Goal: Task Accomplishment & Management: Manage account settings

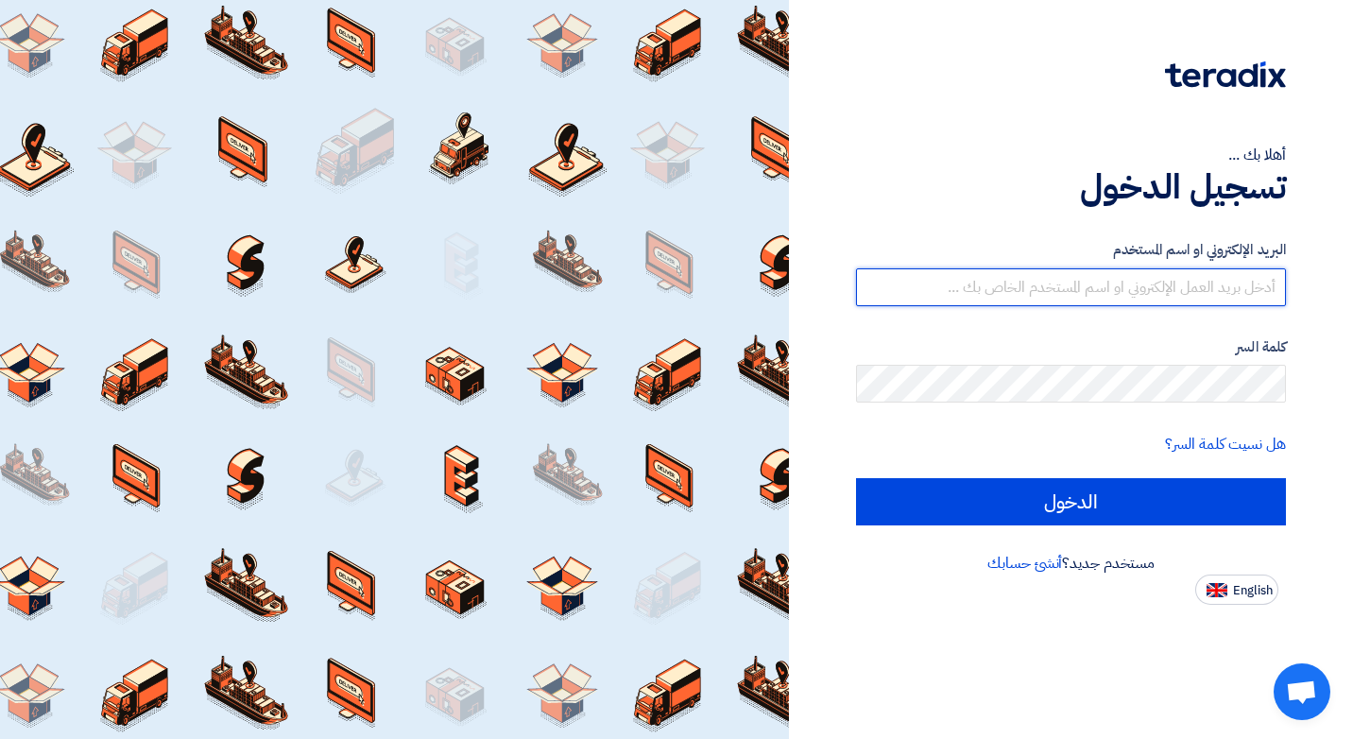
click at [1062, 283] on input "text" at bounding box center [1071, 287] width 430 height 38
type input "A"
type input "[EMAIL_ADDRESS][DOMAIN_NAME]"
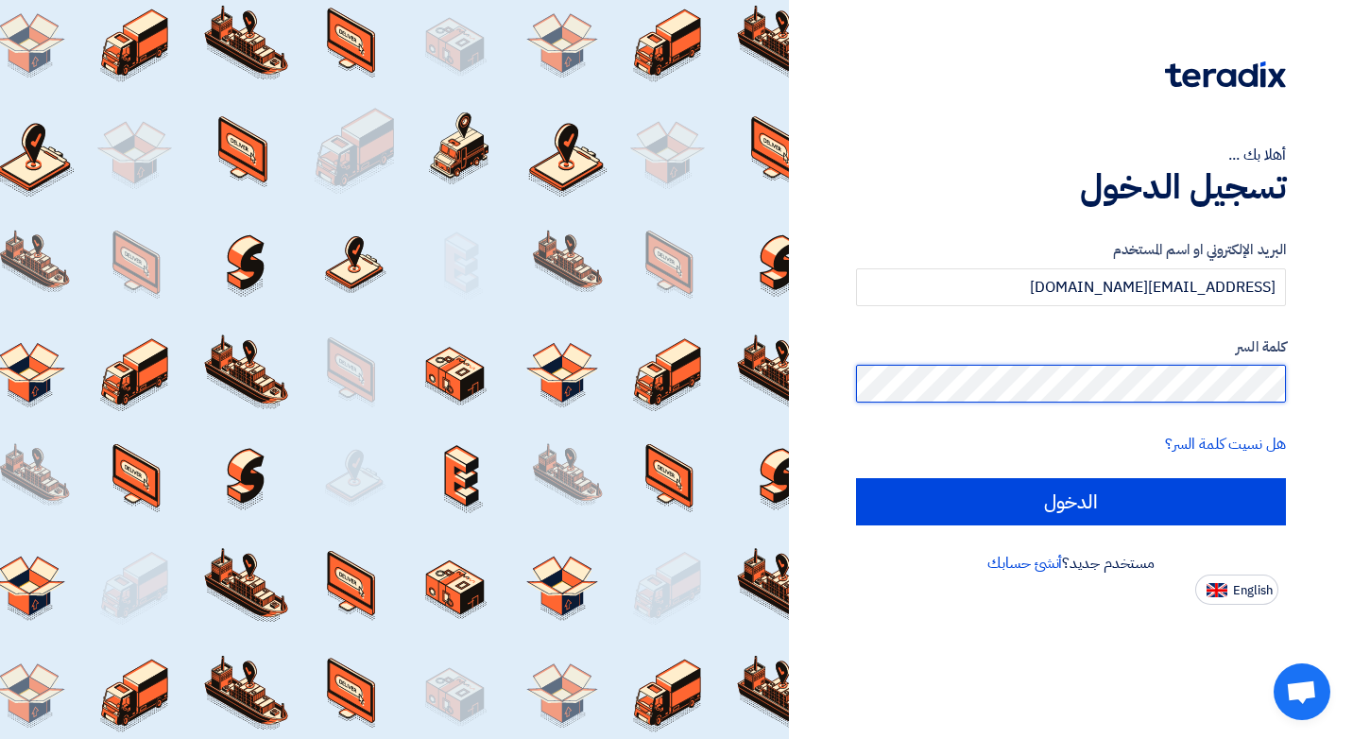
click at [856, 478] on input "الدخول" at bounding box center [1071, 501] width 430 height 47
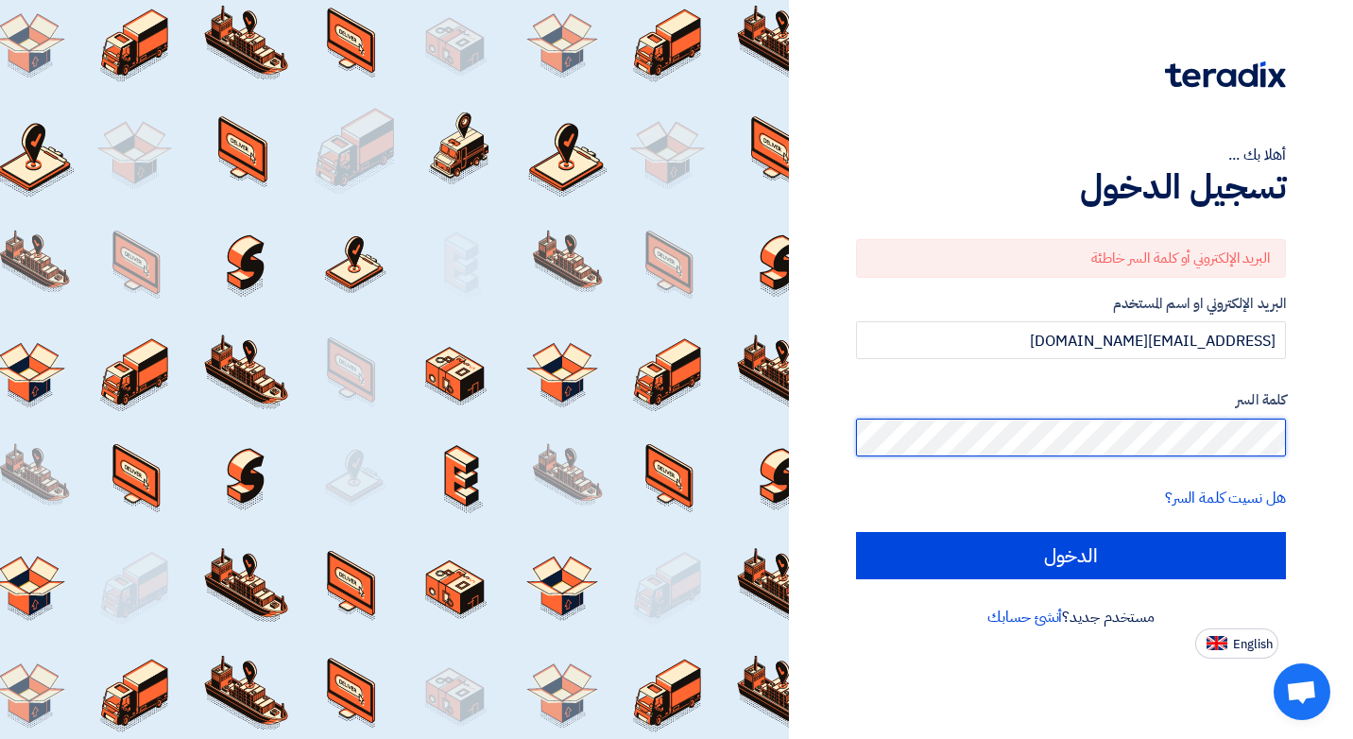
click at [856, 532] on input "الدخول" at bounding box center [1071, 555] width 430 height 47
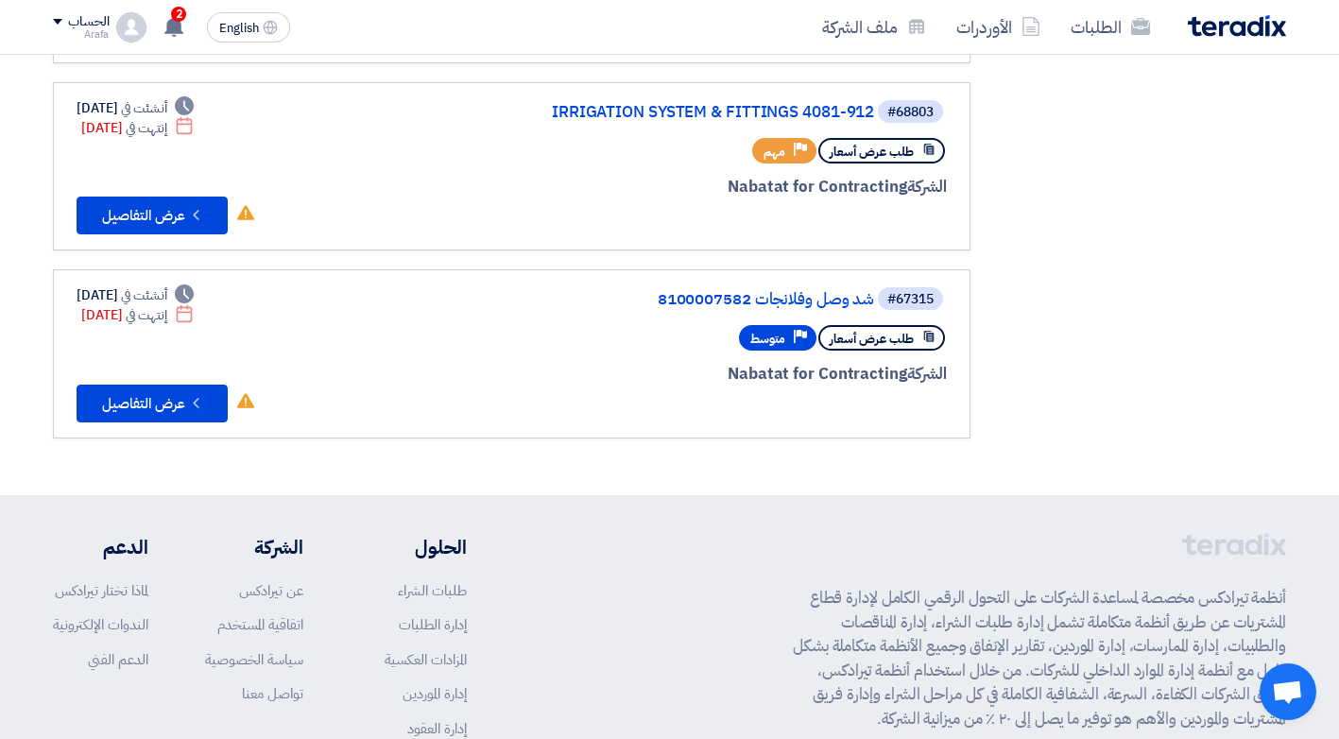
scroll to position [429, 0]
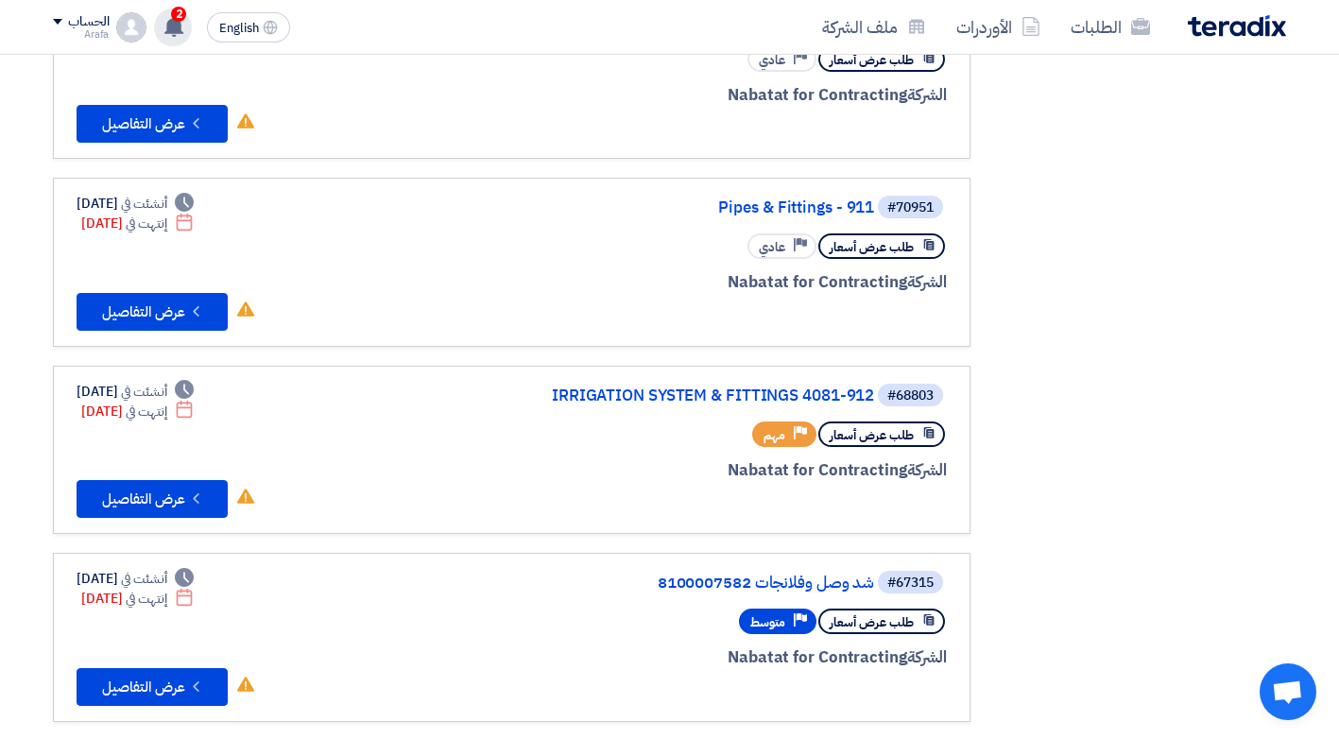
click at [171, 36] on icon at bounding box center [173, 26] width 21 height 21
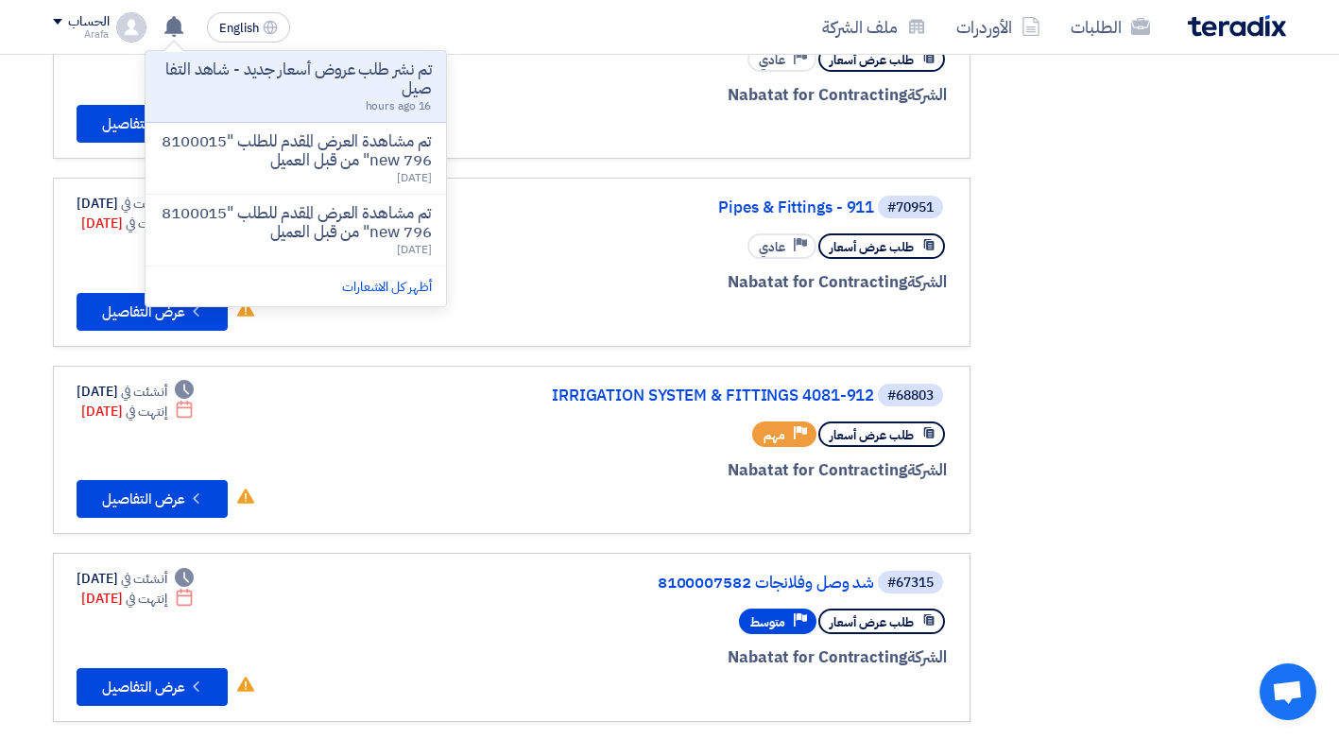
click at [1220, 269] on div "الدعوات الخاصة الدعوات الخاصة 5 الطلبات المقبولة الطلبات المقبولة 1 صفقات رابحة…" at bounding box center [1143, 249] width 316 height 984
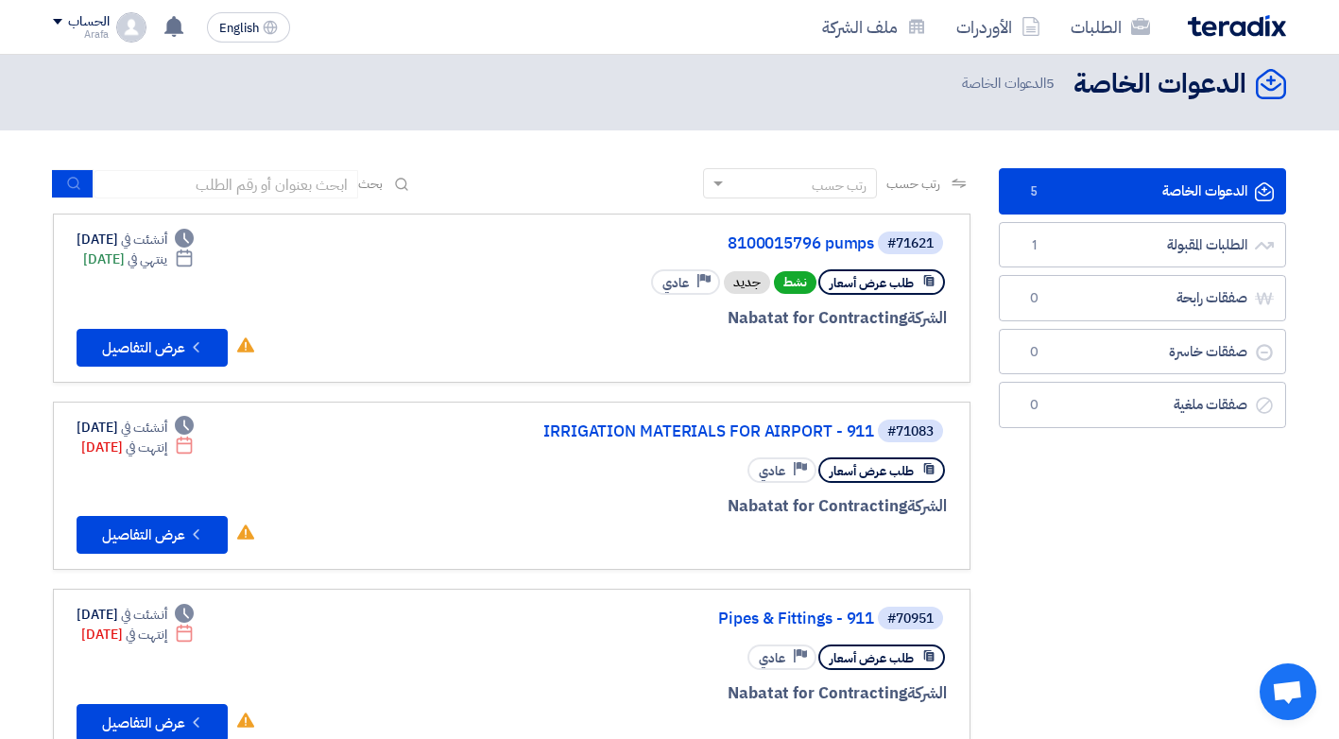
scroll to position [0, 0]
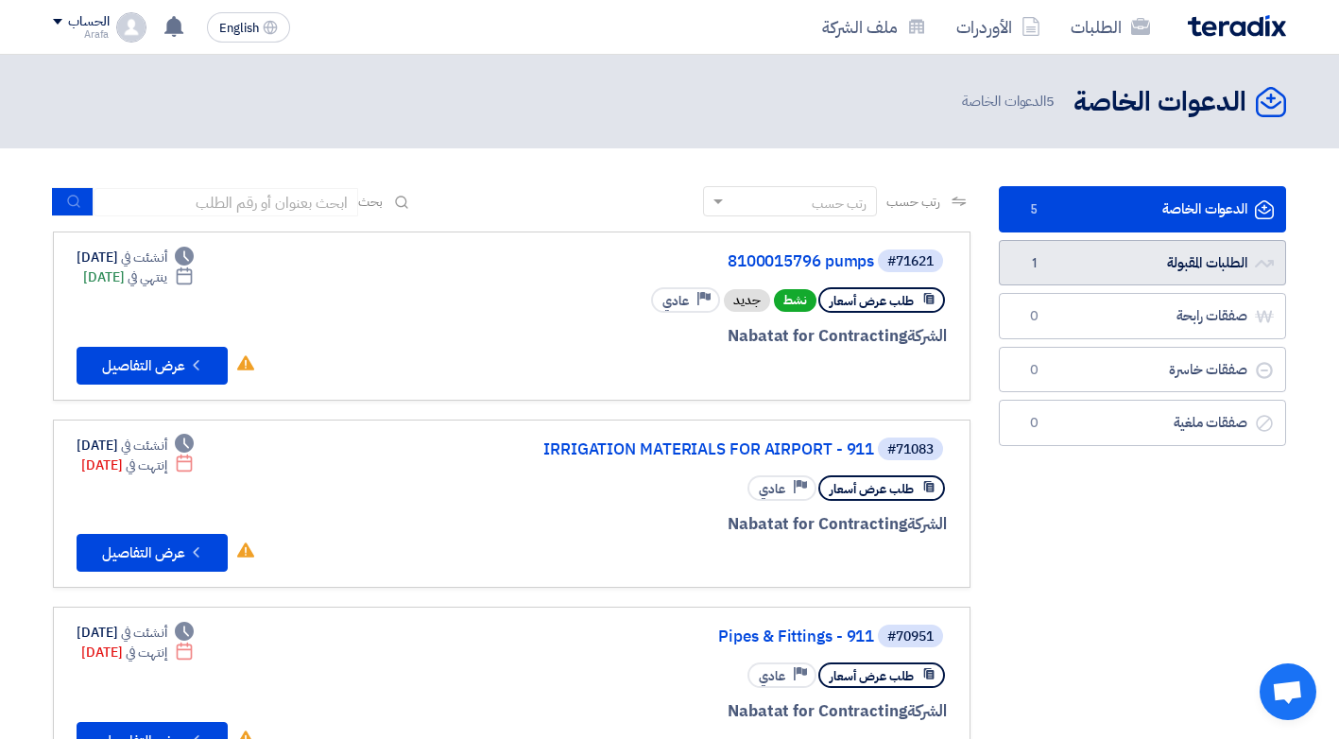
click at [1082, 263] on link "الطلبات المقبولة الطلبات المقبولة 1" at bounding box center [1142, 263] width 287 height 46
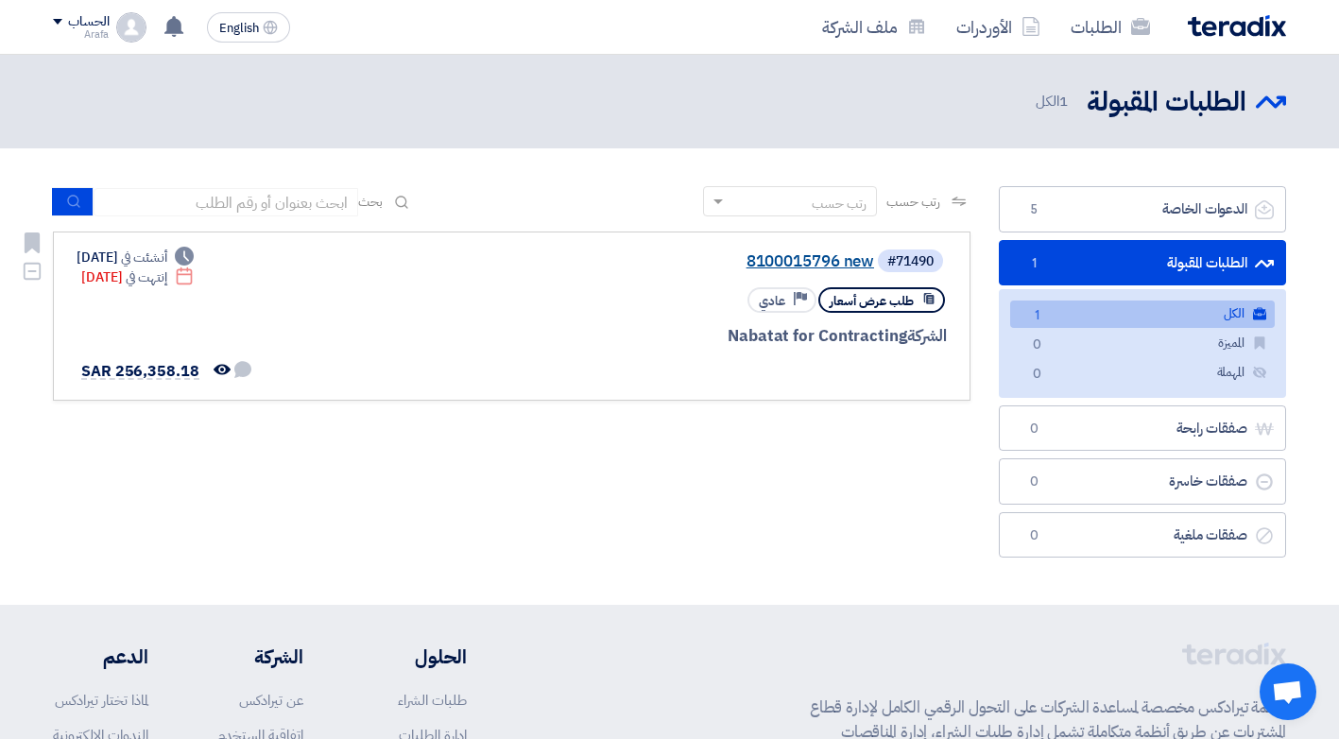
click at [782, 264] on link "8100015796 new" at bounding box center [685, 261] width 378 height 17
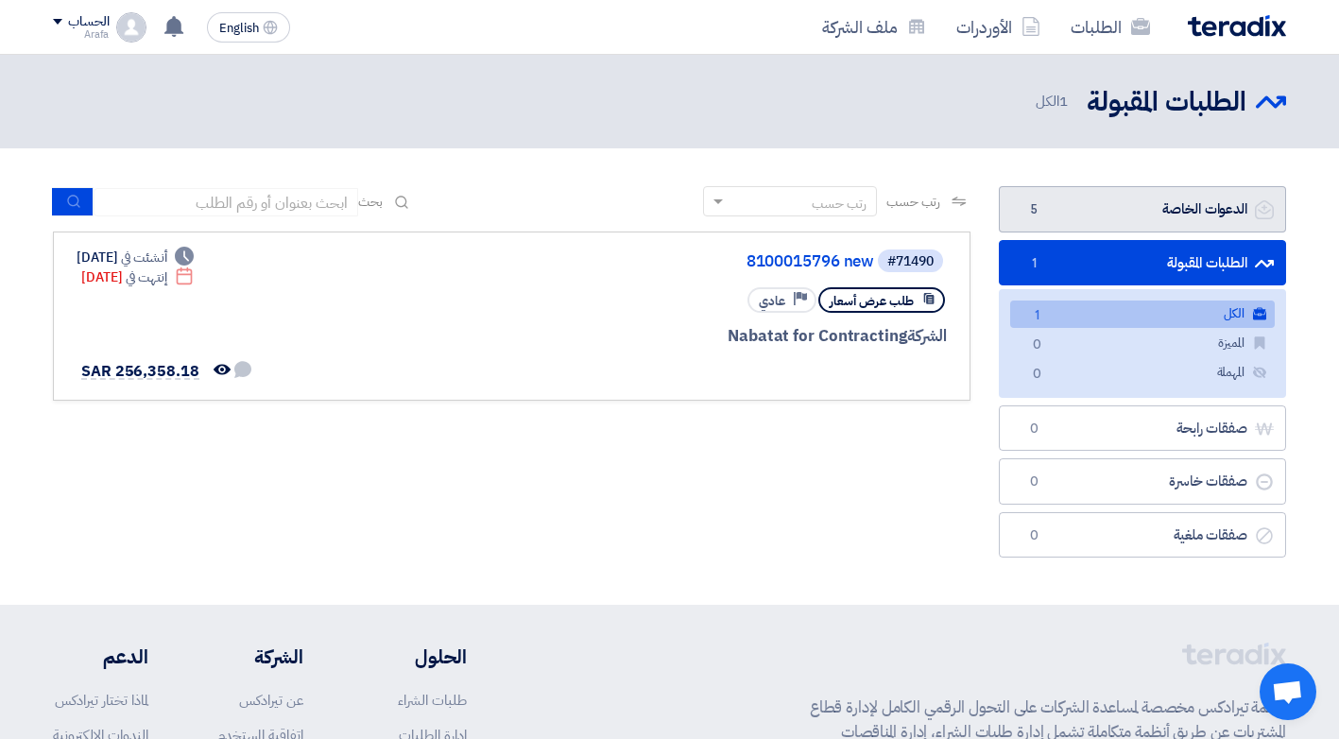
click at [1163, 213] on link "الدعوات الخاصة الدعوات الخاصة 5" at bounding box center [1142, 209] width 287 height 46
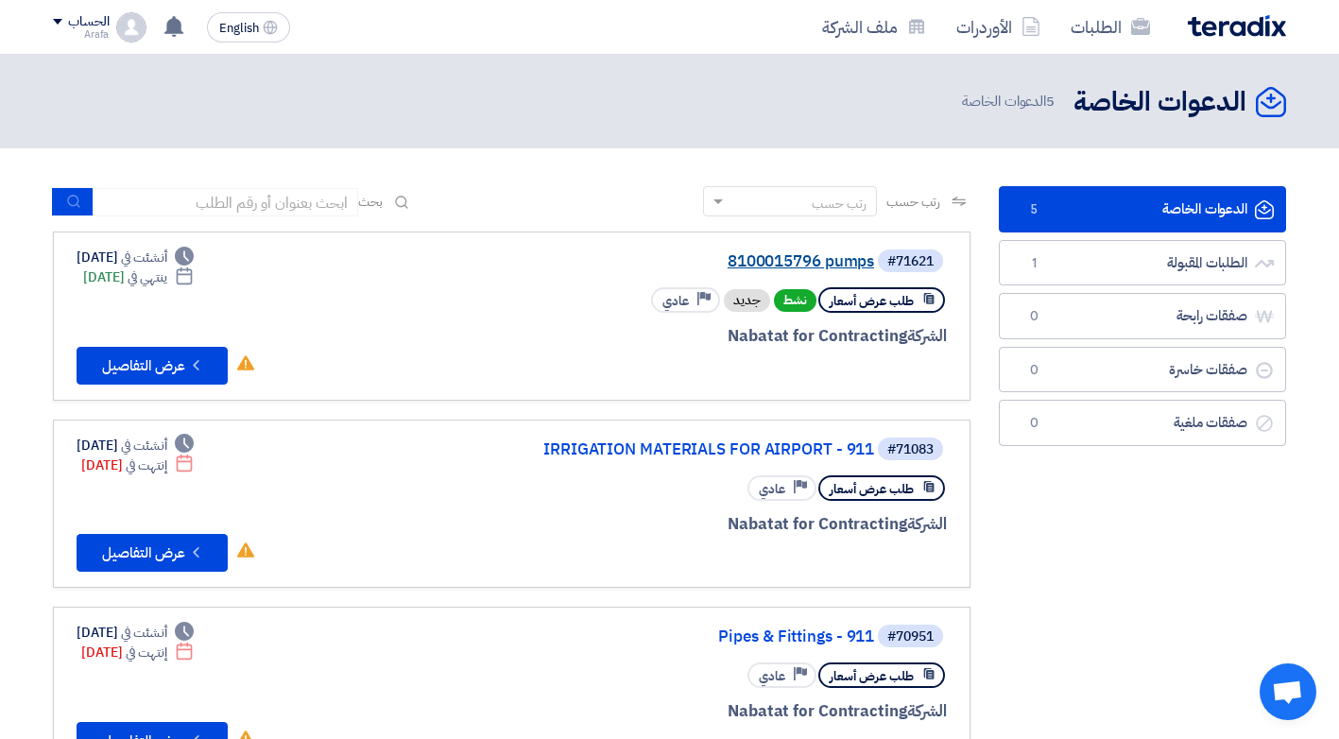
click at [811, 266] on link "8100015796 pumps" at bounding box center [685, 261] width 378 height 17
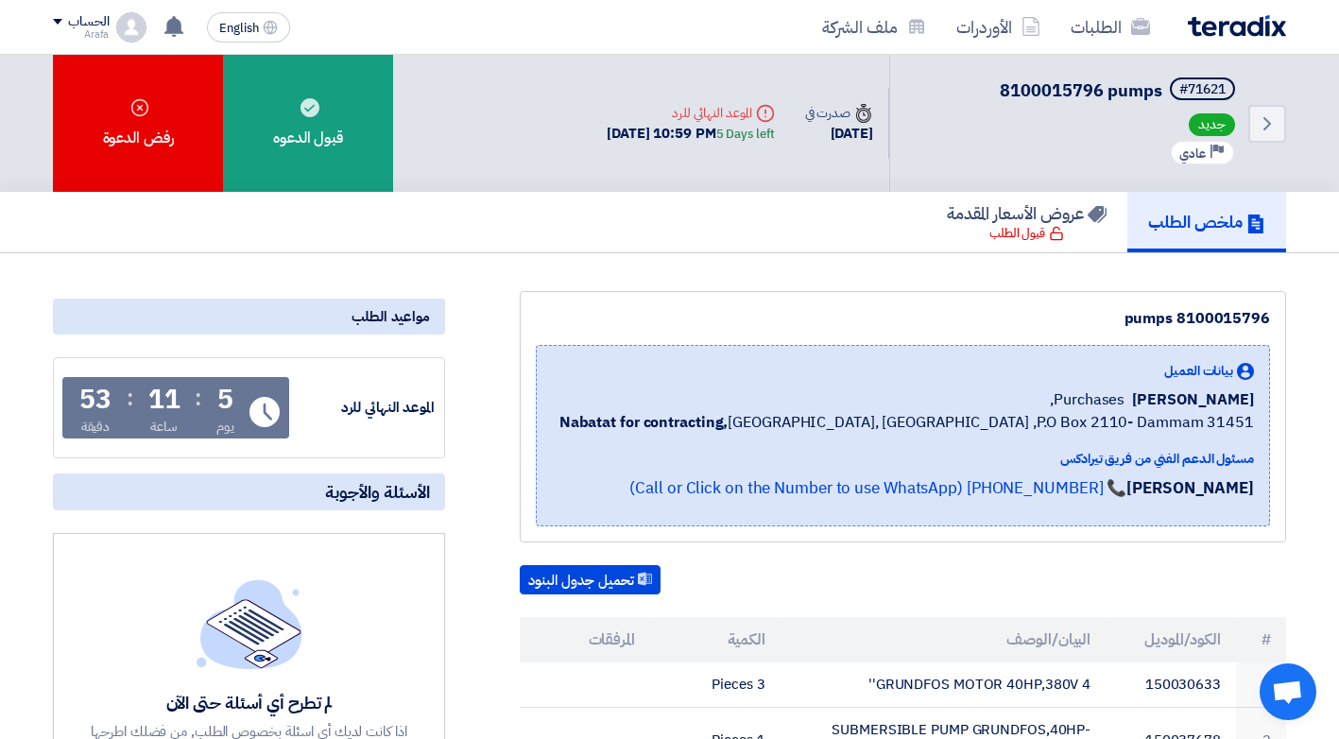
drag, startPoint x: 1293, startPoint y: 0, endPoint x: 675, endPoint y: 17, distance: 618.2
click at [675, 17] on div "الطلبات الأوردرات ملف الشركة" at bounding box center [916, 27] width 740 height 44
